Goal: Register for event/course

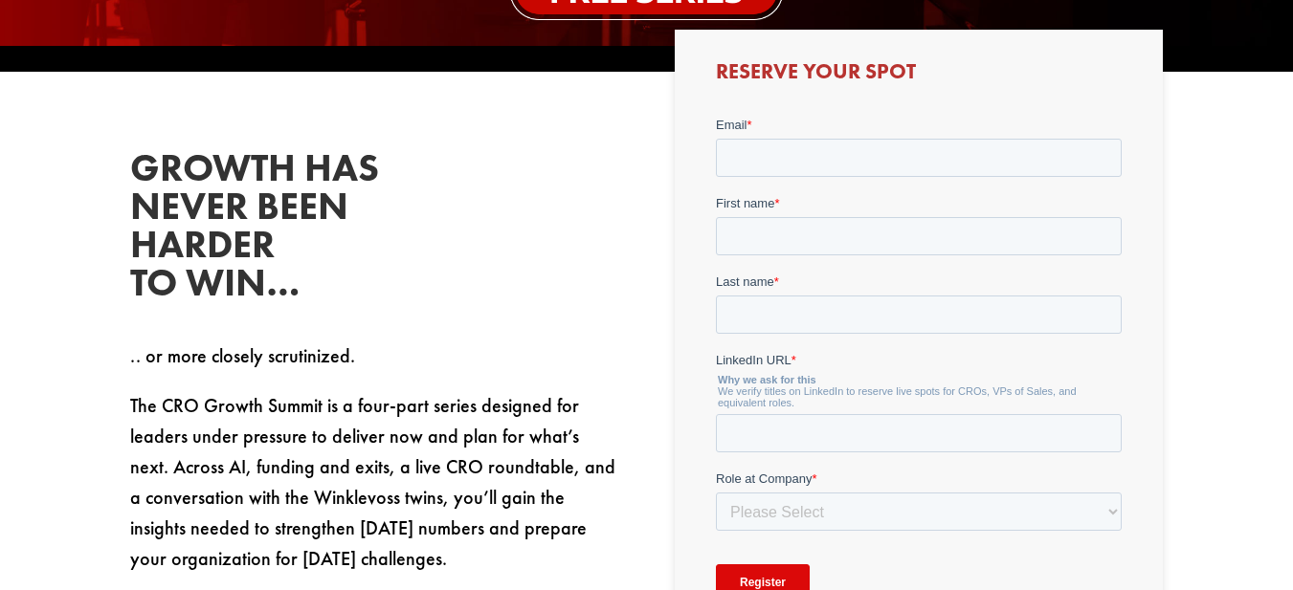
scroll to position [732, 0]
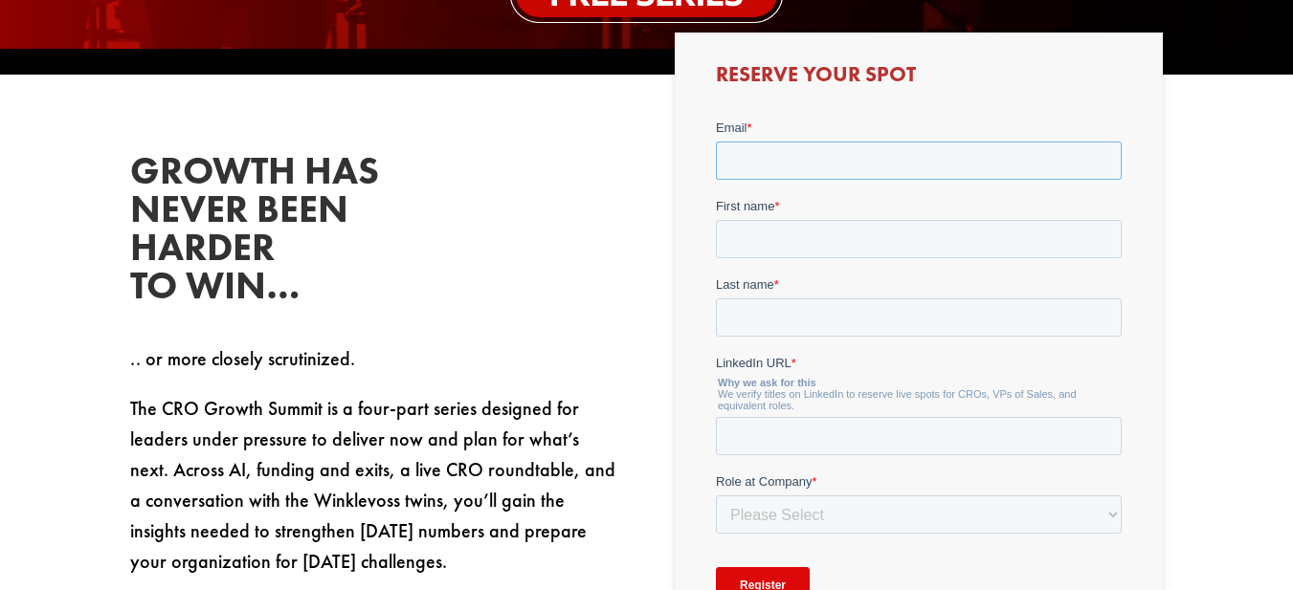
click at [797, 160] on input "Email *" at bounding box center [919, 160] width 406 height 38
type input "vince@temeritybaseball.com"
click at [817, 230] on input "First name *" at bounding box center [919, 238] width 406 height 38
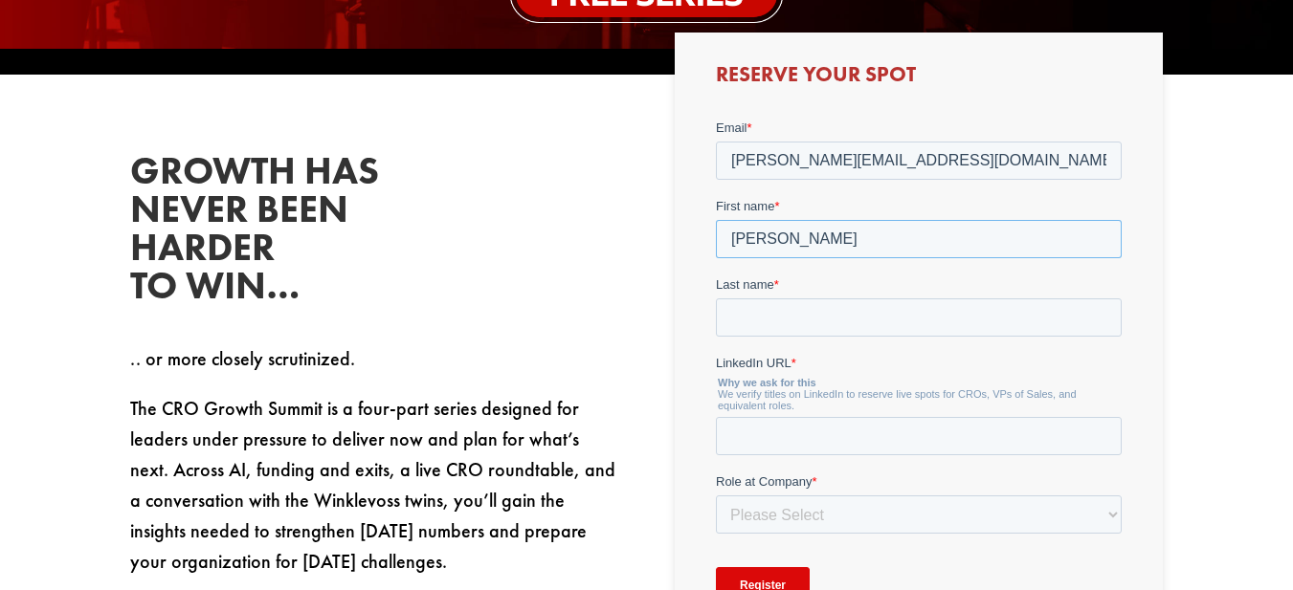
type input "Vince"
type input "Marcucci"
click at [765, 426] on input "LinkedIn URL *" at bounding box center [919, 435] width 406 height 38
paste input "https://www.linkedin.com/in/vince-marcucci-97827671/"
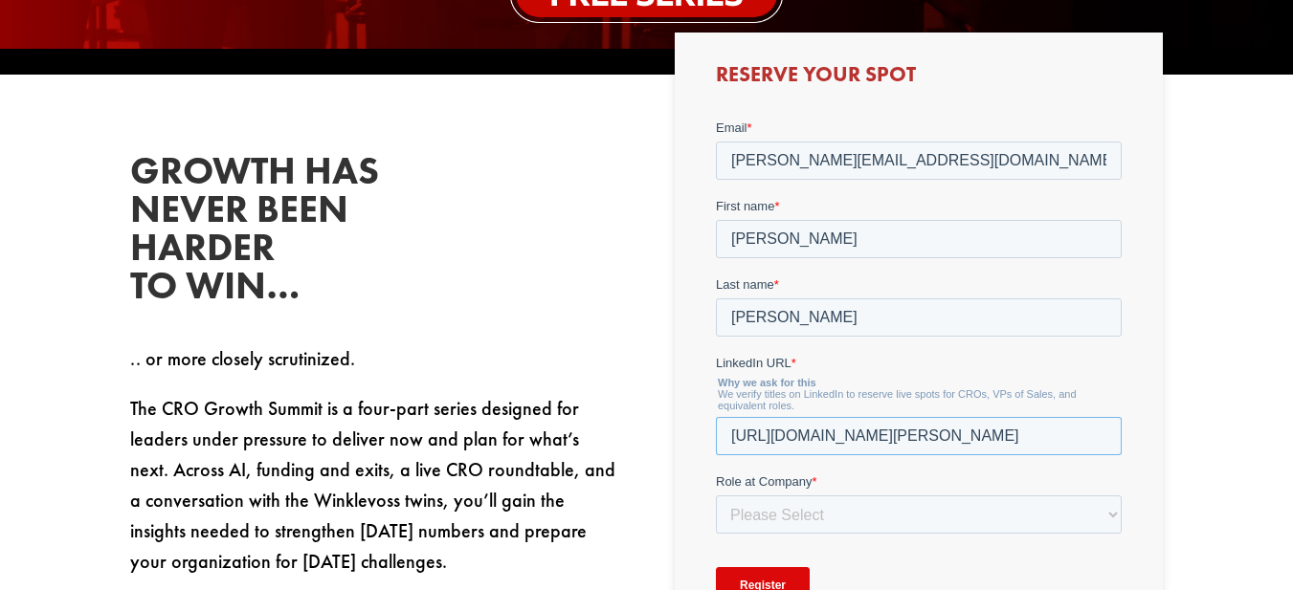
type input "https://www.linkedin.com/in/vince-marcucci-97827671/"
click at [801, 512] on select "Please Select C-Level (CRO, CSO, etc) Senior Leadership (VP of Sales, VP of Ena…" at bounding box center [919, 514] width 406 height 38
select select "C-Level (CRO, CSO, etc)"
click at [716, 495] on select "Please Select C-Level (CRO, CSO, etc) Senior Leadership (VP of Sales, VP of Ena…" at bounding box center [919, 514] width 406 height 38
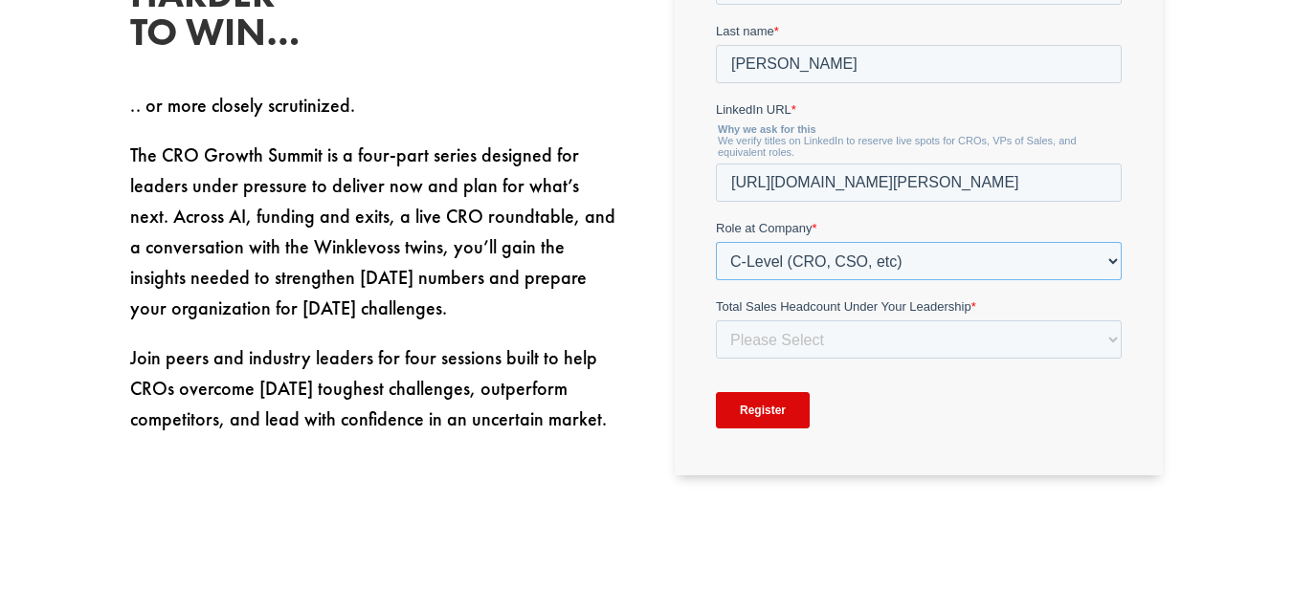
scroll to position [996, 0]
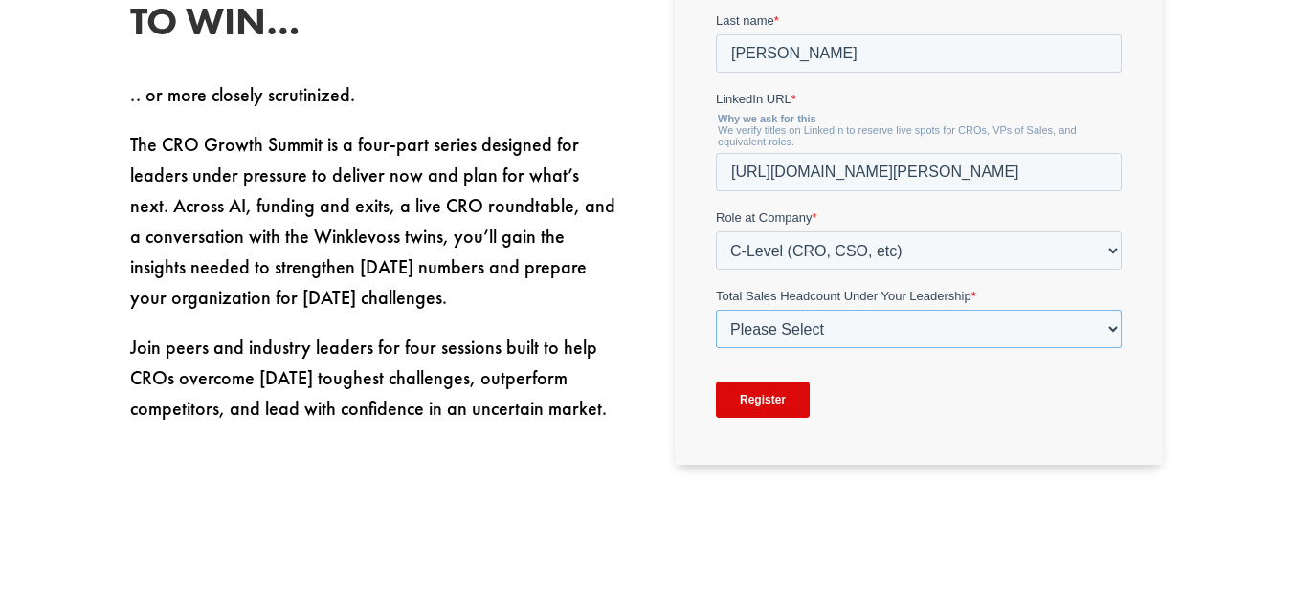
click at [891, 321] on select "Please Select Just Me 1-9 10-19 20-49 50-99 100+" at bounding box center [919, 329] width 406 height 38
select select "20-49"
click at [716, 348] on select "Please Select Just Me 1-9 10-19 20-49 50-99 100+" at bounding box center [919, 329] width 406 height 38
click at [772, 396] on input "Register" at bounding box center [763, 400] width 94 height 36
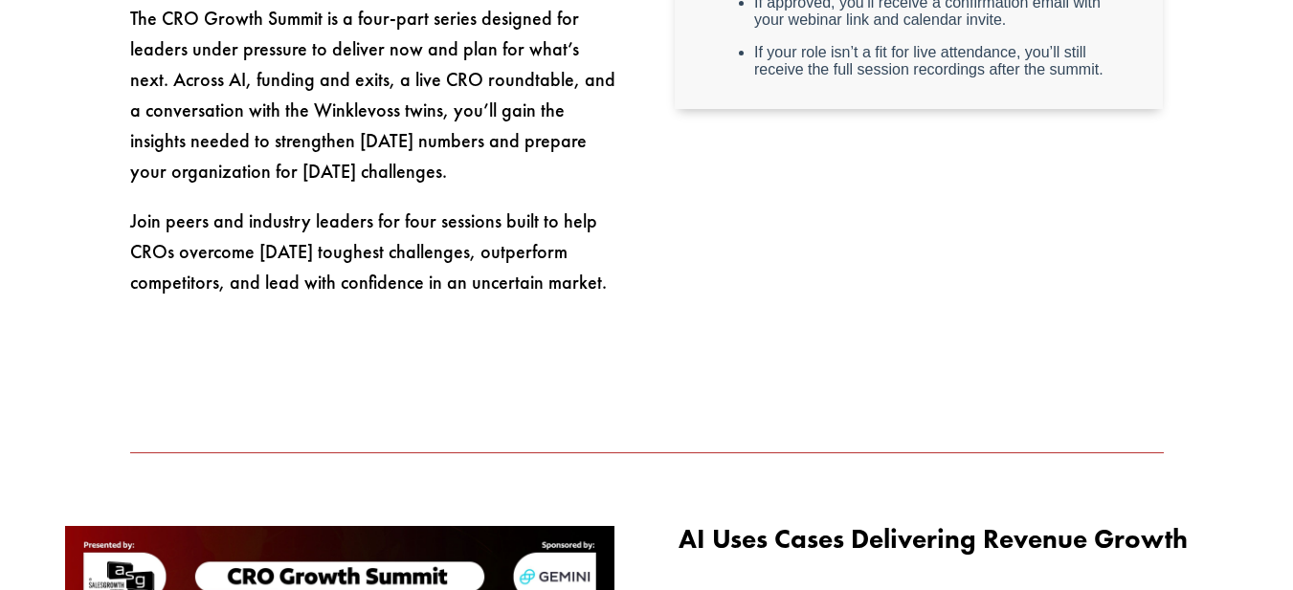
scroll to position [0, 0]
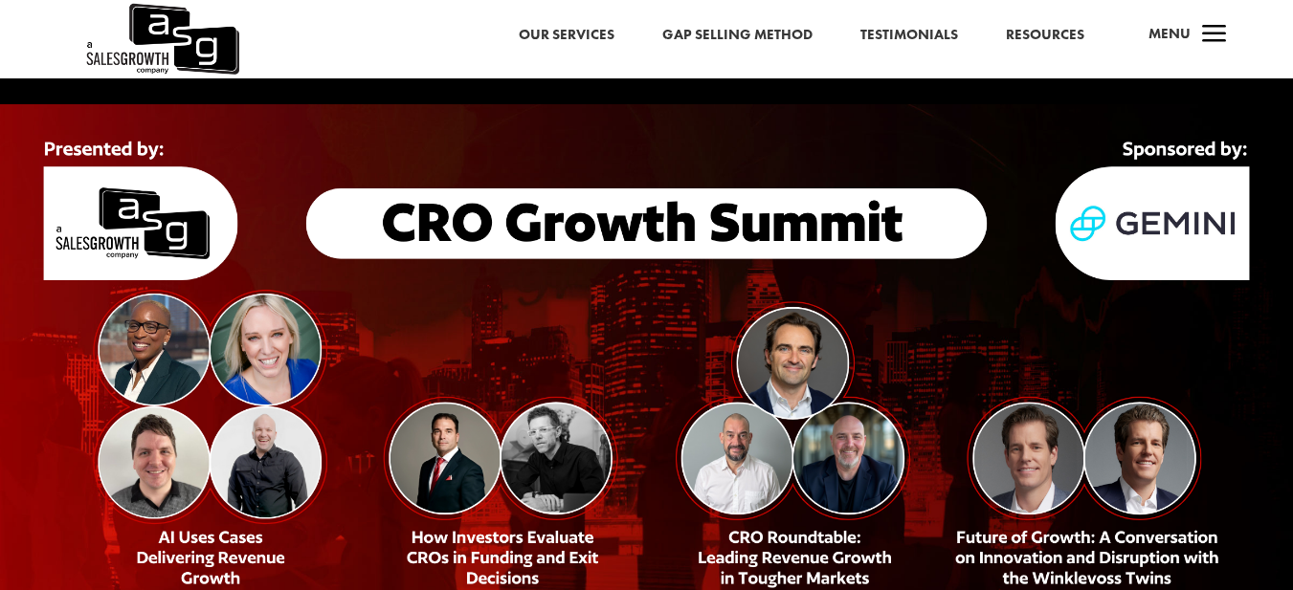
click at [161, 38] on img at bounding box center [161, 39] width 155 height 78
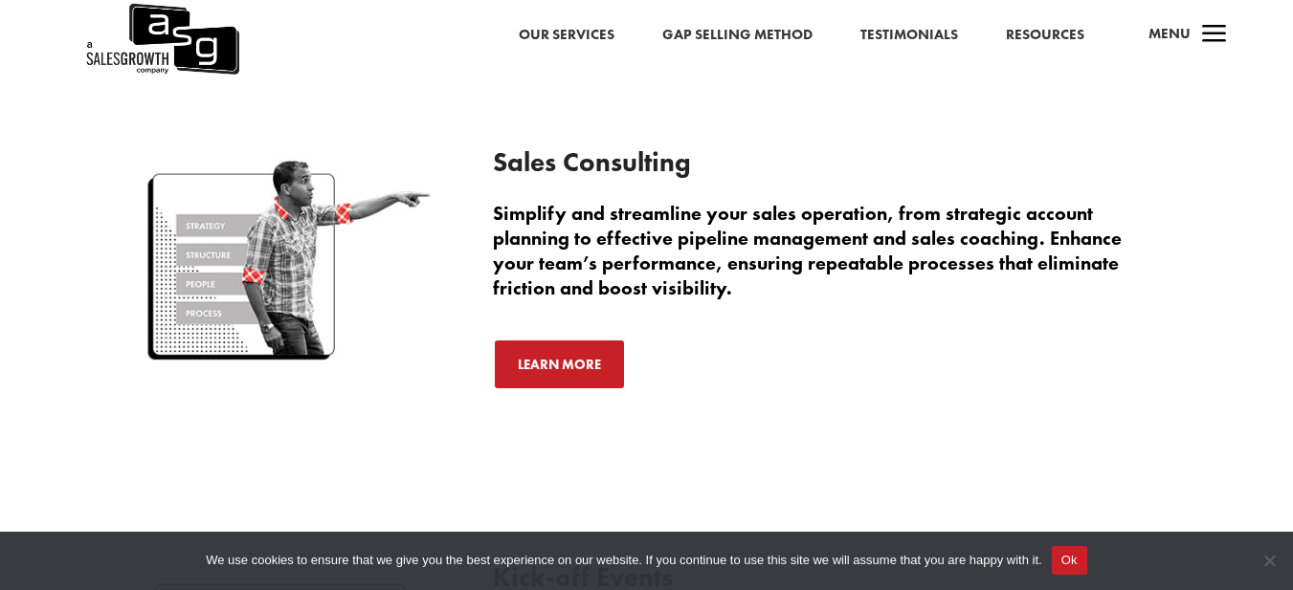
scroll to position [2725, 0]
